Goal: Task Accomplishment & Management: Manage account settings

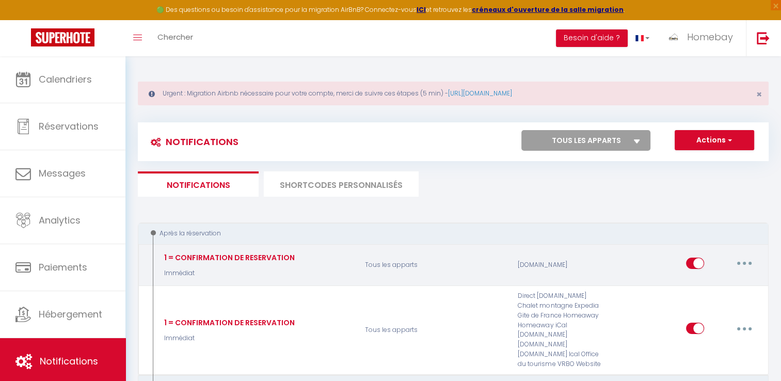
select select
checkbox input "false"
click at [737, 263] on button "button" at bounding box center [744, 263] width 29 height 17
click at [704, 284] on link "Editer" at bounding box center [718, 287] width 76 height 18
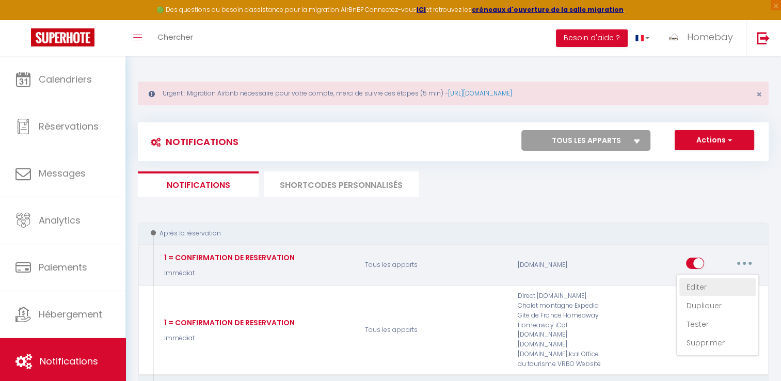
type input "1 = CONFIRMATION DE RESERVATION"
select select "Immédiat"
select select "if_booking_is_paid"
checkbox input "true"
checkbox input "false"
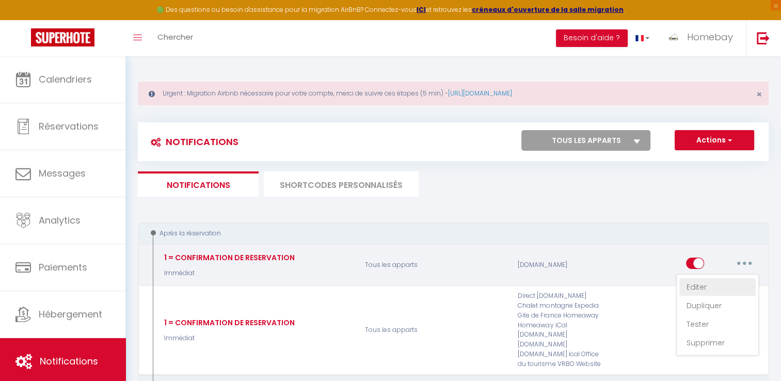
checkbox input "false"
radio input "true"
type input "1=Merci de confirmer votre réservation"
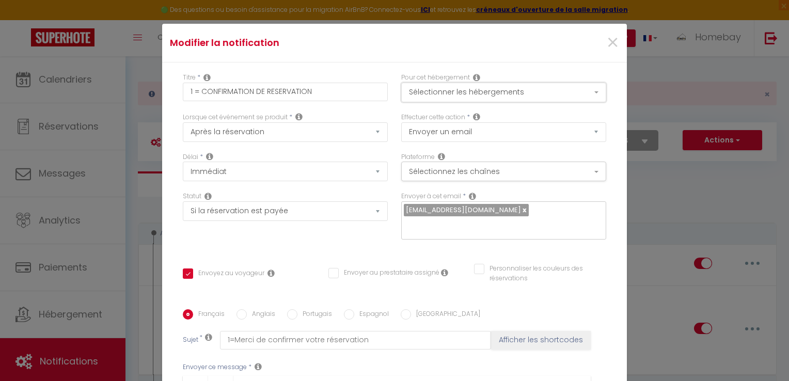
click at [503, 96] on button "Sélectionner les hébergements" at bounding box center [503, 93] width 205 height 20
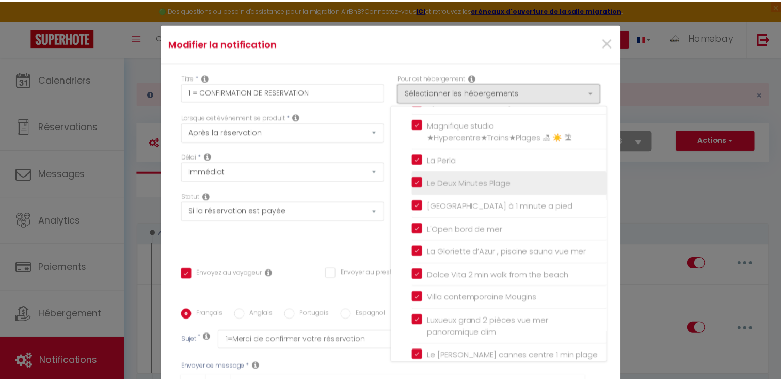
scroll to position [643, 0]
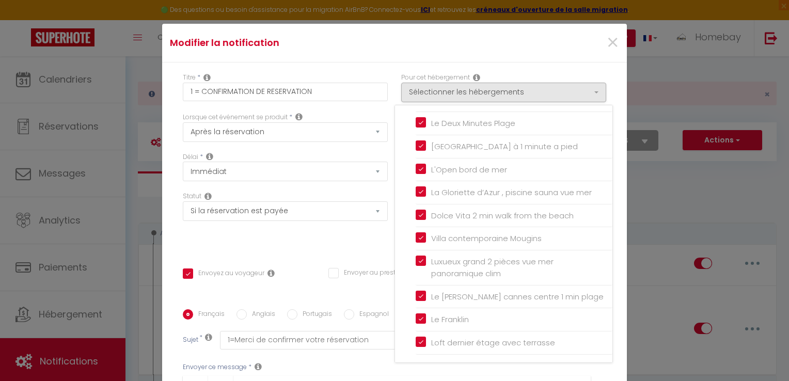
click at [531, 47] on div "×" at bounding box center [548, 43] width 154 height 23
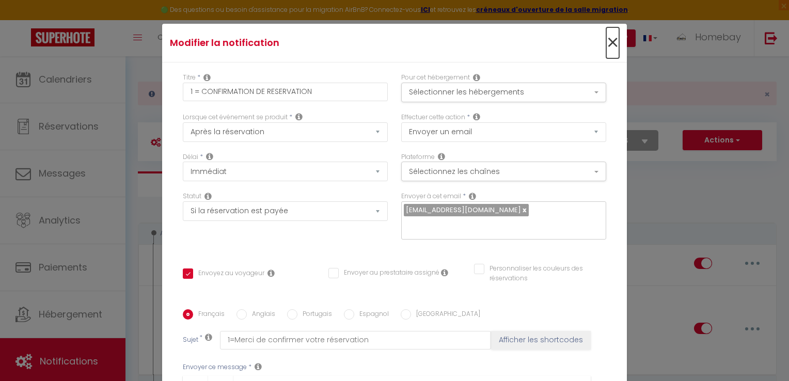
click at [606, 40] on span "×" at bounding box center [612, 42] width 13 height 31
click at [605, 40] on button "Besoin d'aide ?" at bounding box center [600, 38] width 72 height 18
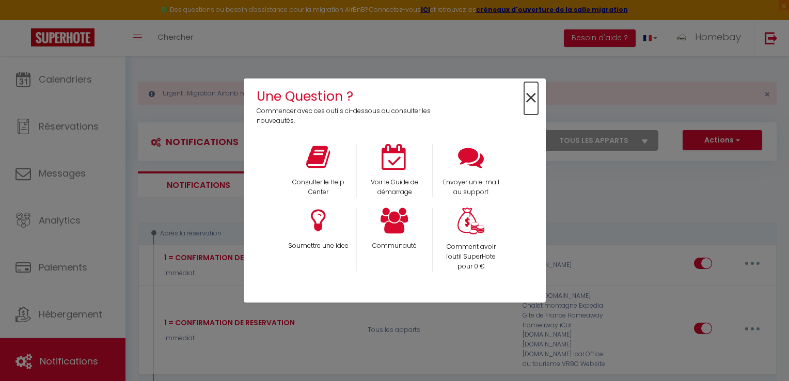
click at [528, 96] on span "×" at bounding box center [531, 98] width 14 height 33
click at [512, 96] on link "https://superhote.com/migration-airbnb" at bounding box center [480, 93] width 64 height 9
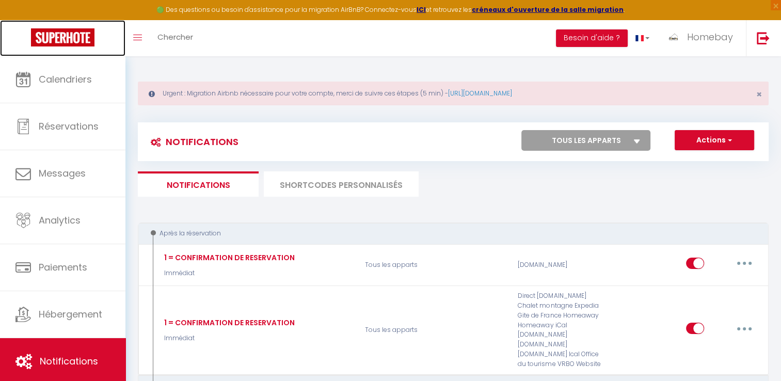
click at [70, 39] on img at bounding box center [63, 37] width 64 height 18
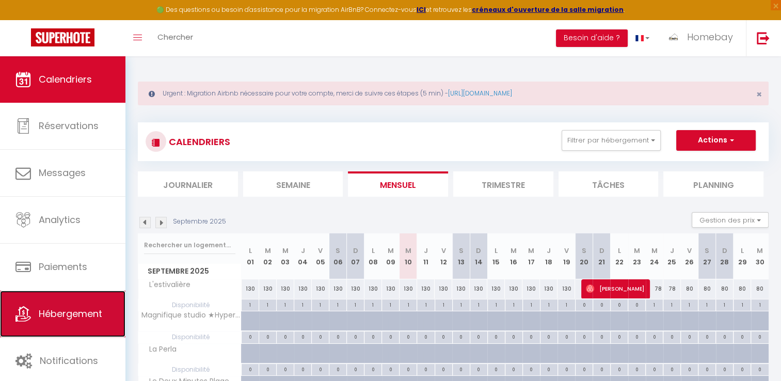
click at [76, 309] on span "Hébergement" at bounding box center [71, 313] width 64 height 13
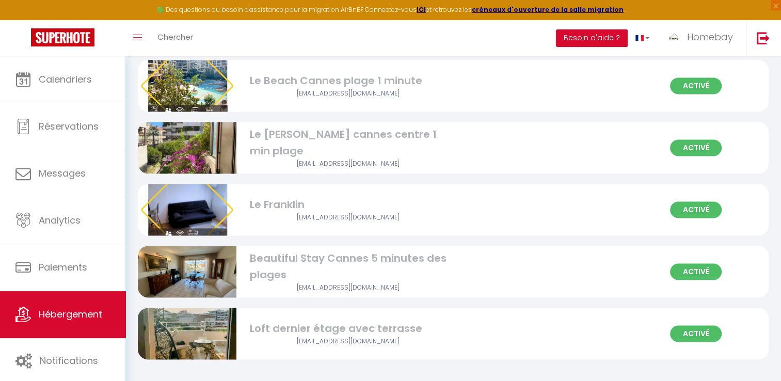
scroll to position [1549, 0]
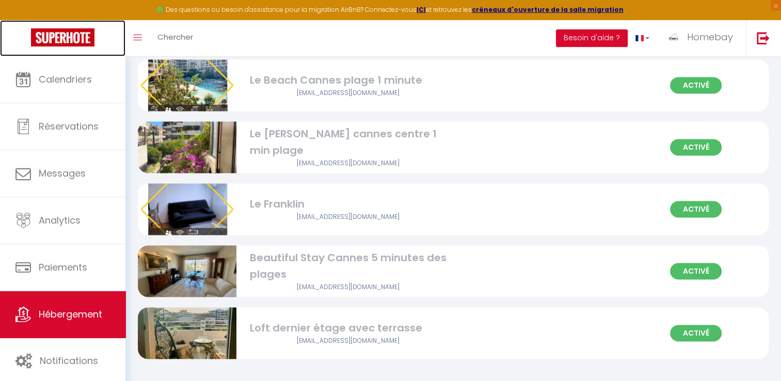
click at [85, 37] on img at bounding box center [63, 37] width 64 height 18
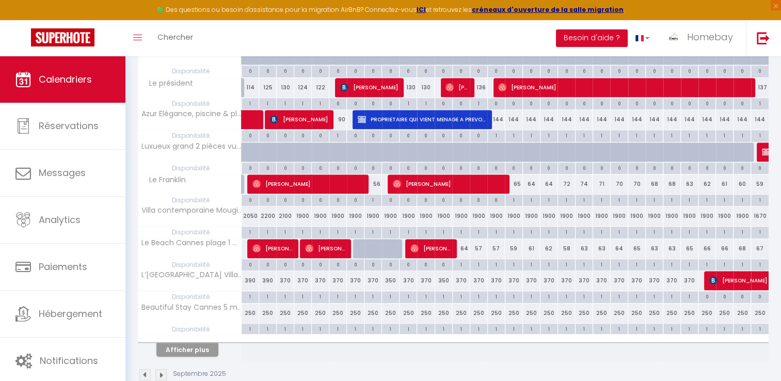
scroll to position [605, 0]
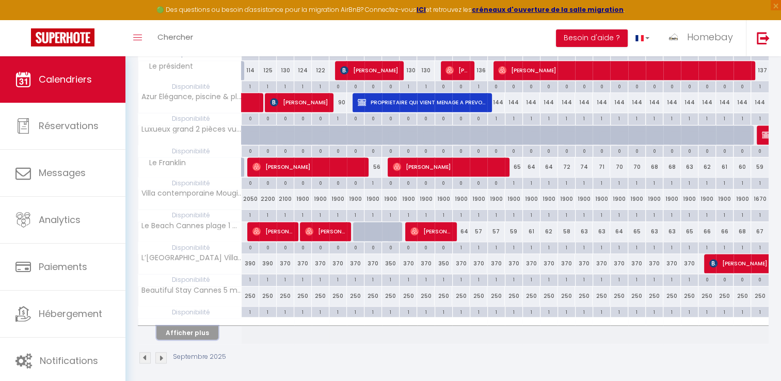
click at [211, 327] on button "Afficher plus" at bounding box center [187, 333] width 62 height 14
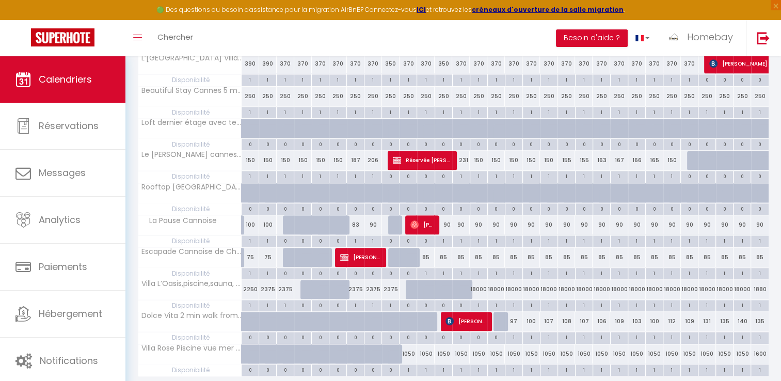
scroll to position [837, 0]
